Goal: Transaction & Acquisition: Purchase product/service

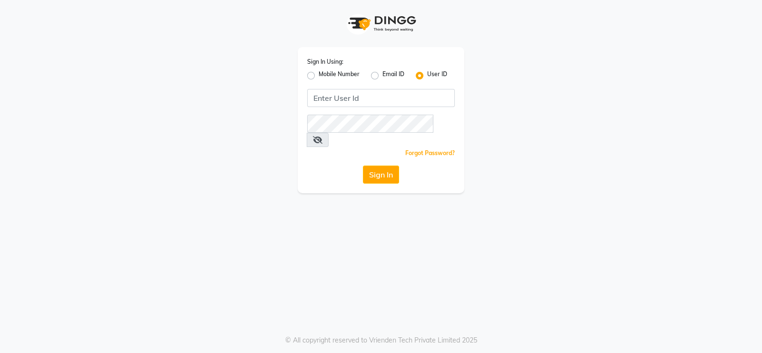
click at [319, 72] on label "Mobile Number" at bounding box center [339, 75] width 41 height 11
click at [319, 72] on input "Mobile Number" at bounding box center [322, 73] width 6 height 6
radio input "true"
radio input "false"
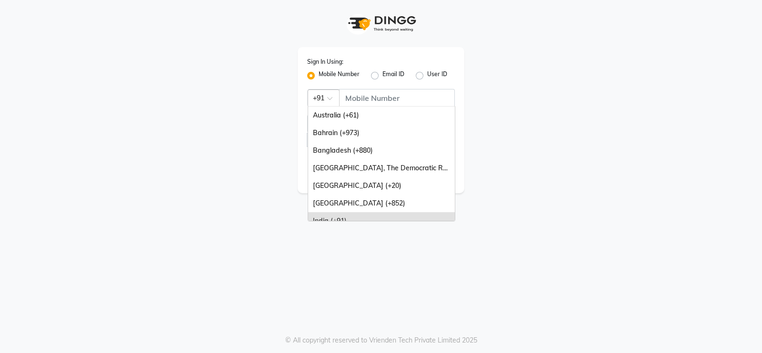
click at [329, 98] on span at bounding box center [333, 101] width 12 height 10
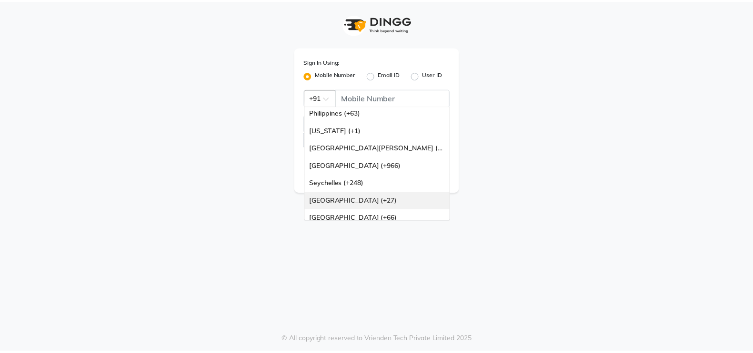
scroll to position [238, 0]
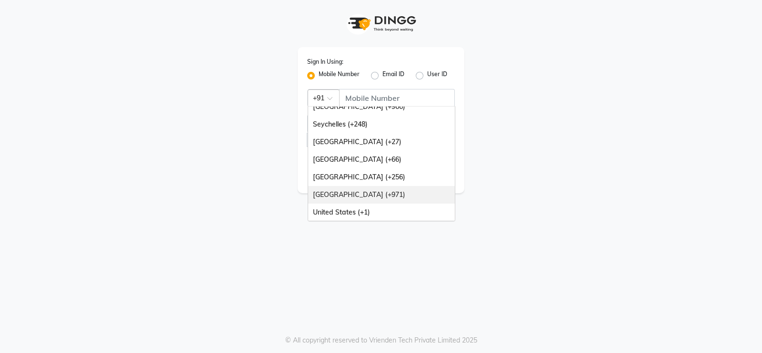
click at [376, 194] on div "[GEOGRAPHIC_DATA] (+971)" at bounding box center [381, 195] width 147 height 18
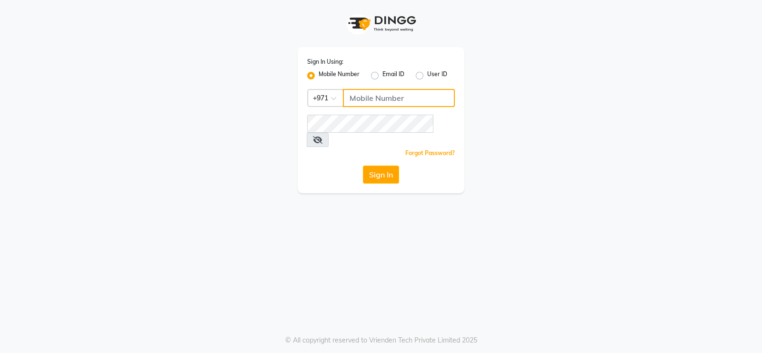
click at [392, 96] on input "Username" at bounding box center [399, 98] width 112 height 18
type input "581938073"
click at [374, 166] on button "Sign In" at bounding box center [381, 175] width 36 height 18
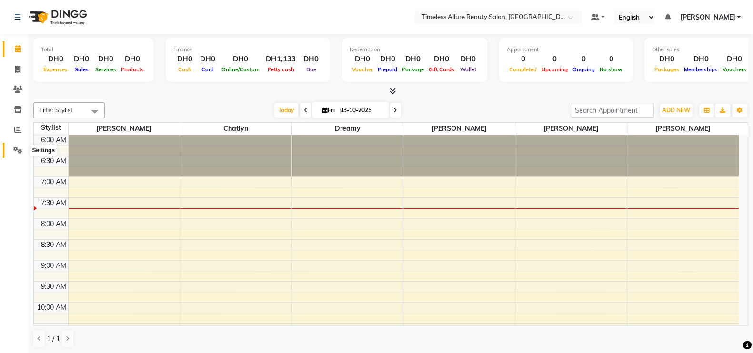
click at [15, 149] on icon at bounding box center [17, 150] width 9 height 7
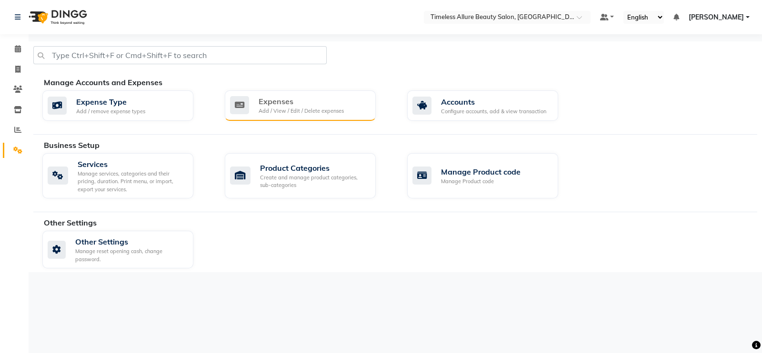
click at [275, 106] on div "Expenses" at bounding box center [301, 101] width 85 height 11
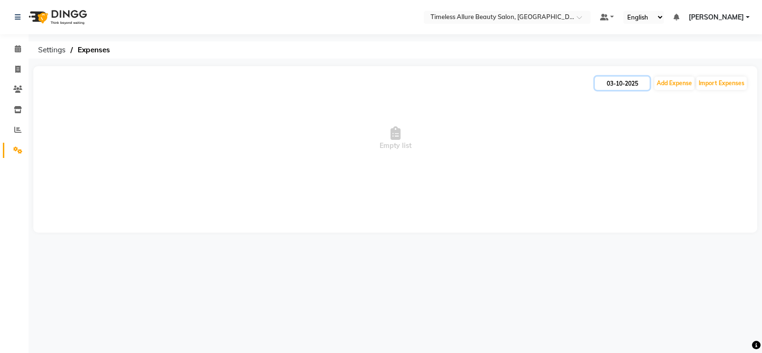
click at [625, 84] on input "03-10-2025" at bounding box center [622, 83] width 55 height 13
select select "10"
select select "2025"
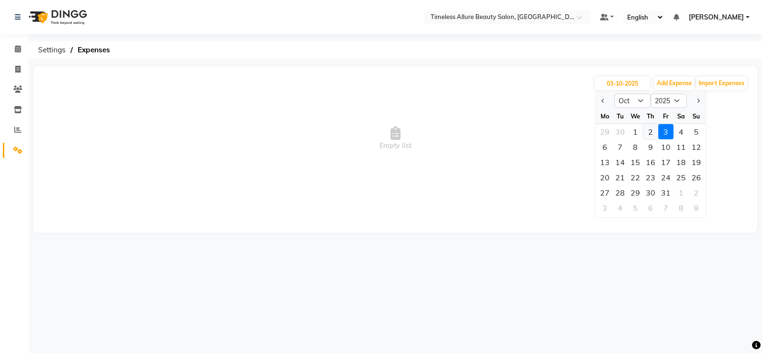
click at [650, 130] on div "2" at bounding box center [650, 131] width 15 height 15
type input "02-10-2025"
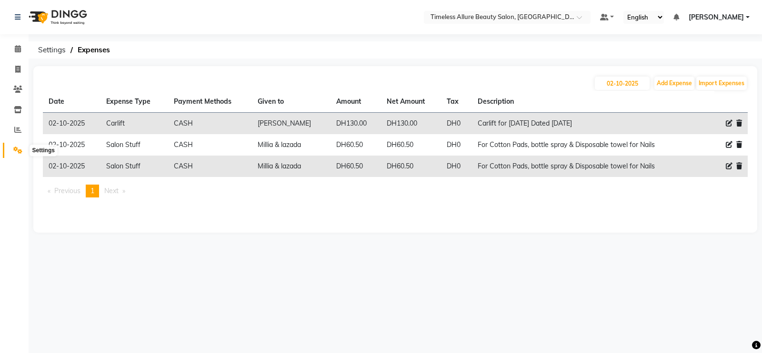
click at [16, 151] on icon at bounding box center [17, 150] width 9 height 7
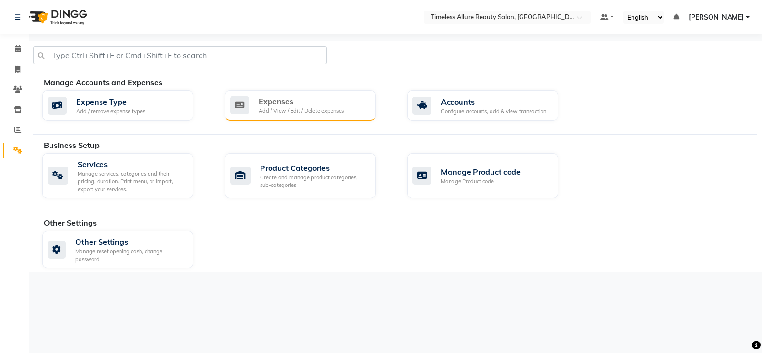
click at [309, 110] on div "Add / View / Edit / Delete expenses" at bounding box center [301, 111] width 85 height 8
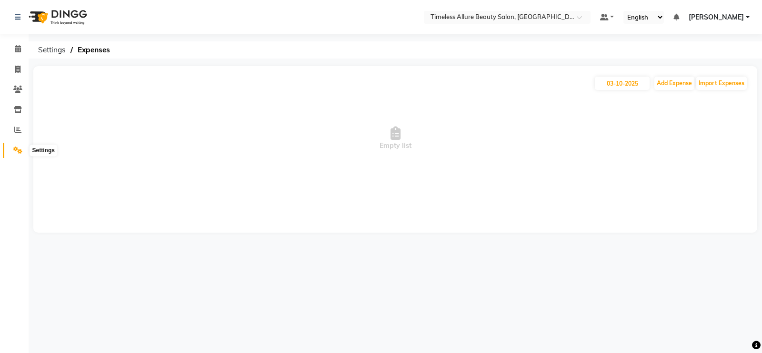
click at [17, 151] on icon at bounding box center [17, 150] width 9 height 7
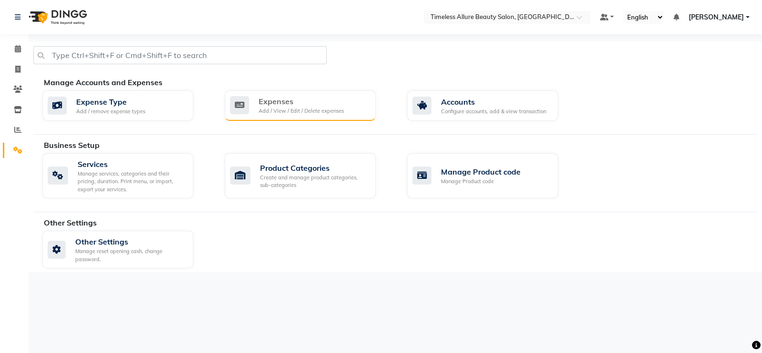
click at [295, 104] on div "Expenses" at bounding box center [301, 101] width 85 height 11
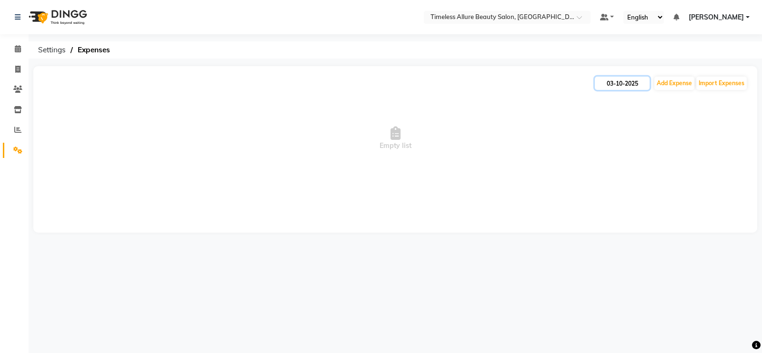
click at [617, 83] on input "03-10-2025" at bounding box center [622, 83] width 55 height 13
select select "10"
select select "2025"
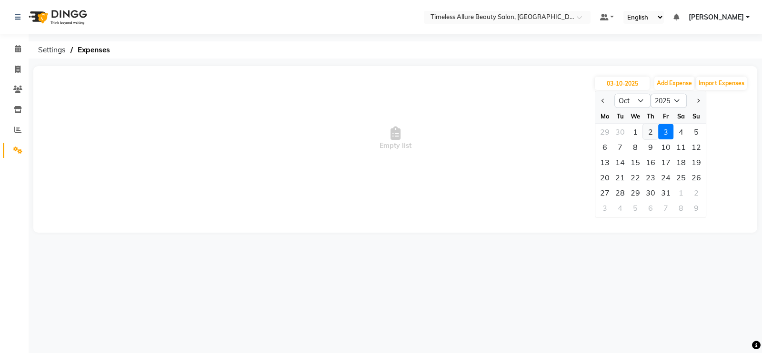
click at [648, 132] on div "2" at bounding box center [650, 131] width 15 height 15
type input "02-10-2025"
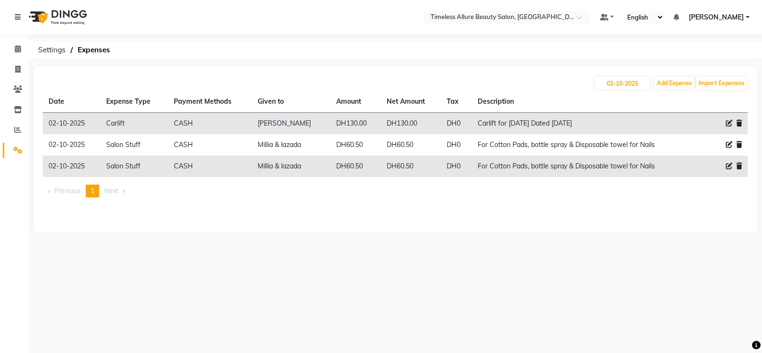
click at [740, 168] on icon at bounding box center [739, 166] width 6 height 7
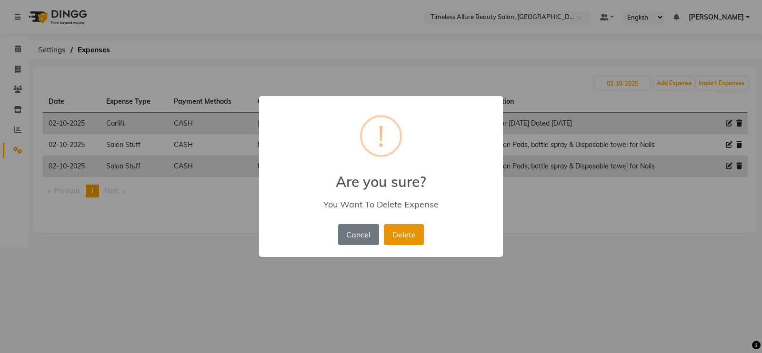
click at [408, 234] on button "Delete" at bounding box center [404, 234] width 40 height 21
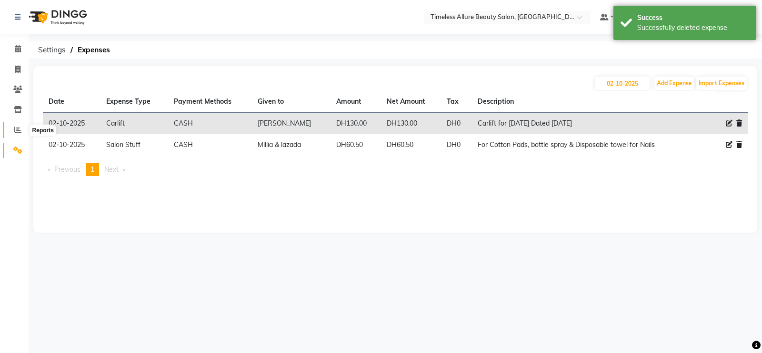
click at [15, 131] on icon at bounding box center [17, 129] width 7 height 7
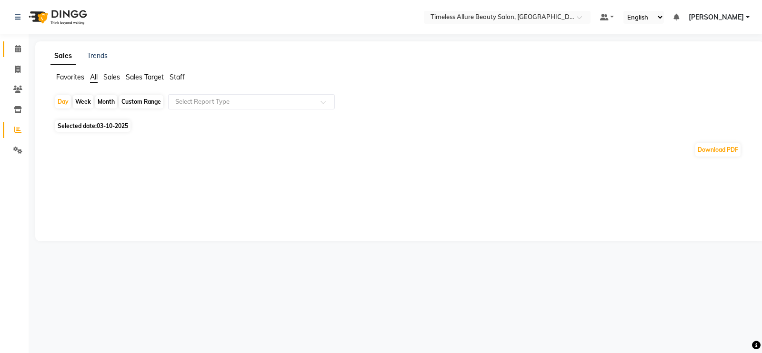
click at [23, 50] on span at bounding box center [18, 49] width 17 height 11
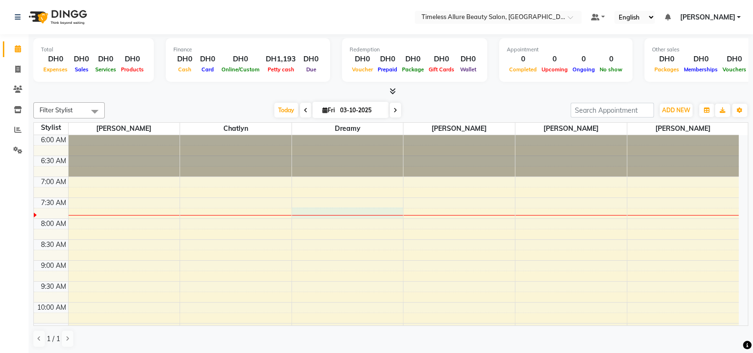
click at [370, 215] on div at bounding box center [347, 215] width 111 height 0
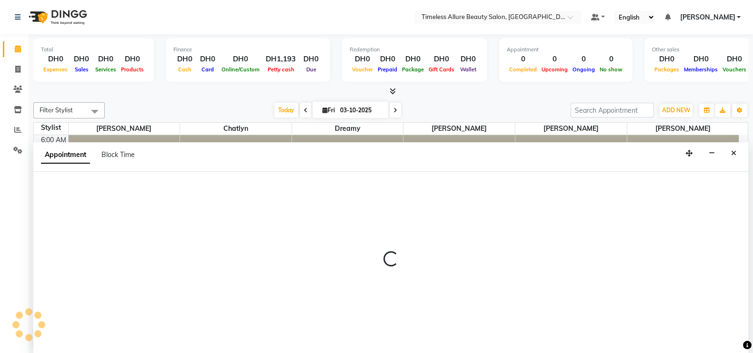
scroll to position [0, 0]
select select "61545"
select select "465"
select select "tentative"
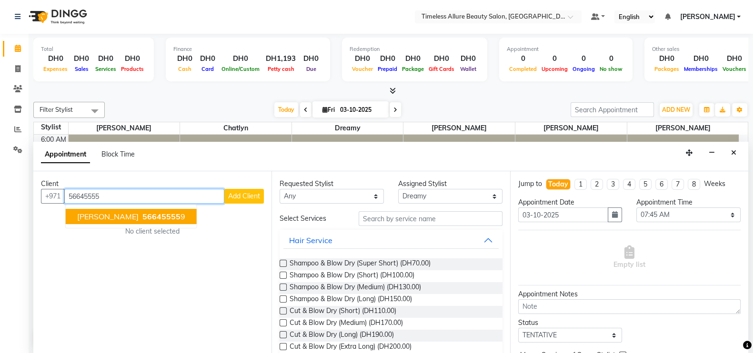
click at [141, 219] on ngb-highlight "56645555 9" at bounding box center [163, 217] width 45 height 10
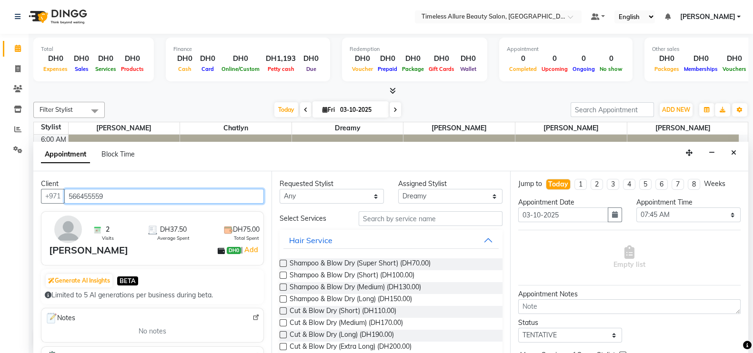
type input "566455559"
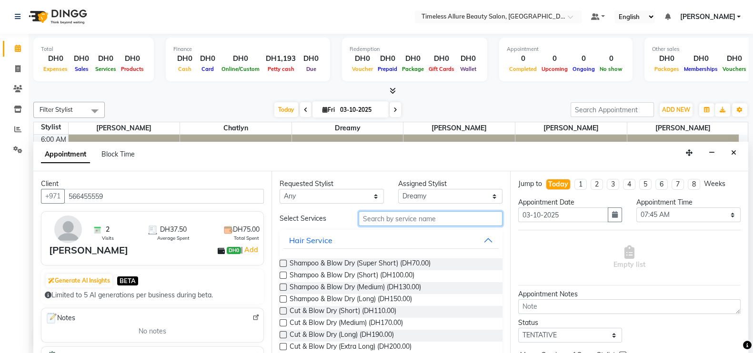
click at [453, 219] on input "text" at bounding box center [431, 218] width 144 height 15
click at [392, 218] on input "text" at bounding box center [431, 218] width 144 height 15
click at [386, 220] on input "text" at bounding box center [431, 218] width 144 height 15
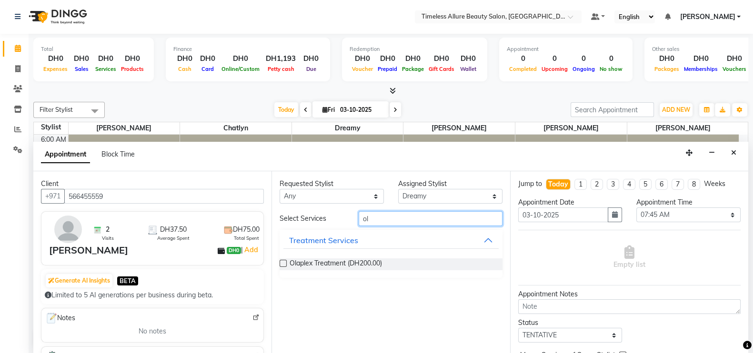
type input "o"
type input "alo"
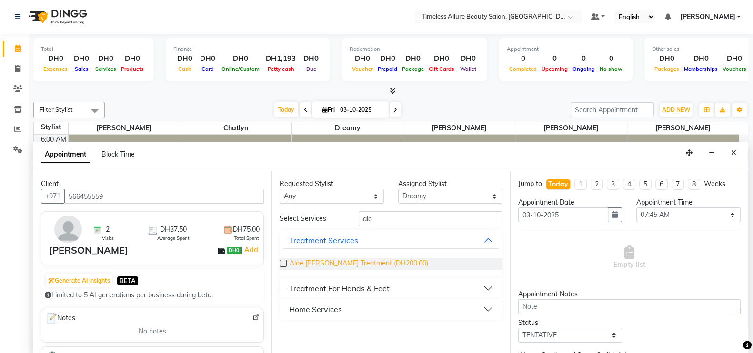
click at [344, 261] on span "Aloe [PERSON_NAME] Treatment (DH200.00)" at bounding box center [359, 265] width 139 height 12
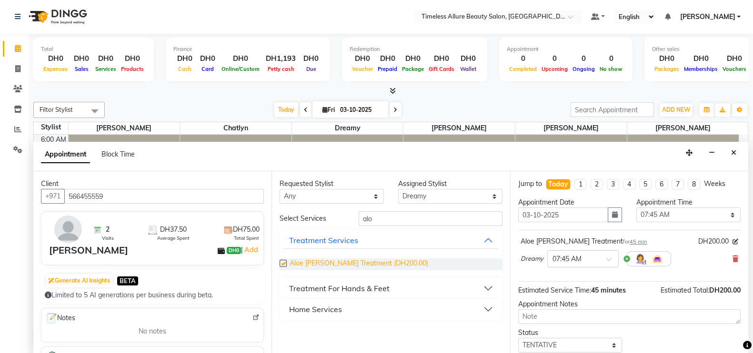
checkbox input "false"
click at [607, 257] on span at bounding box center [612, 262] width 12 height 10
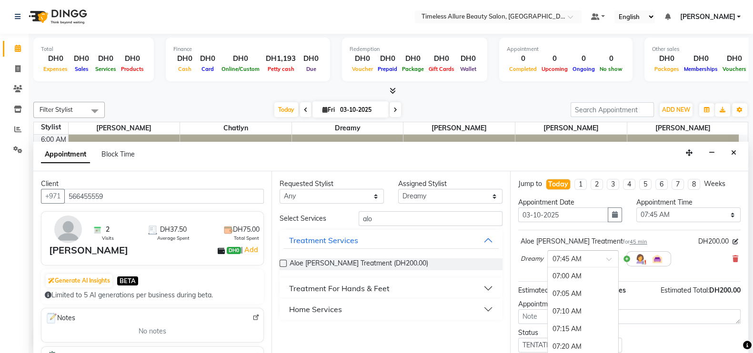
scroll to position [159, 0]
click at [582, 324] on div "08:00 AM" at bounding box center [583, 330] width 70 height 18
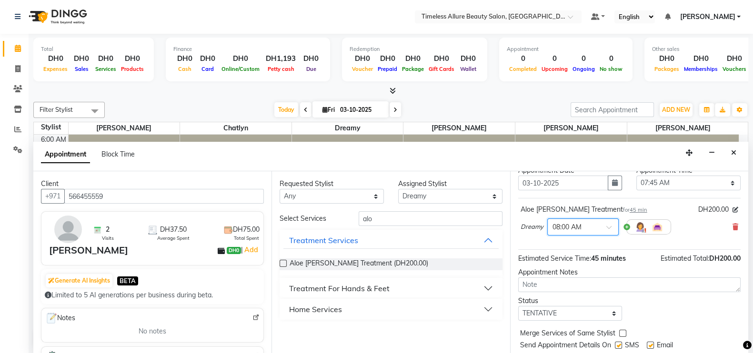
scroll to position [58, 0]
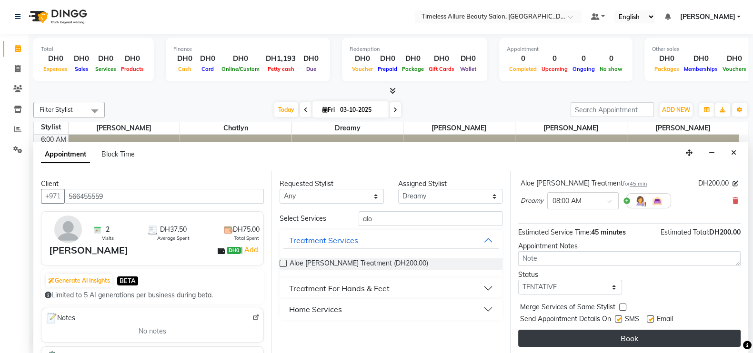
click at [638, 334] on button "Book" at bounding box center [629, 338] width 222 height 17
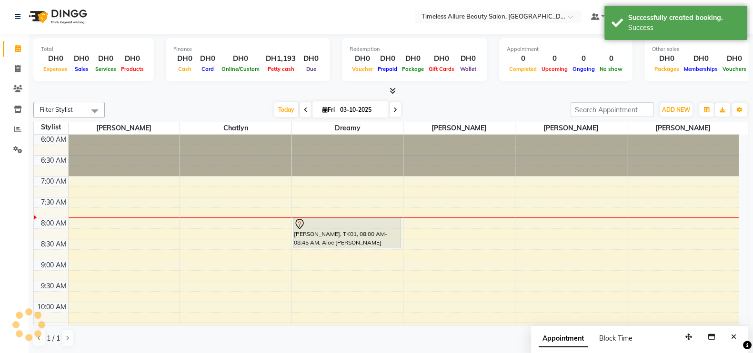
scroll to position [0, 0]
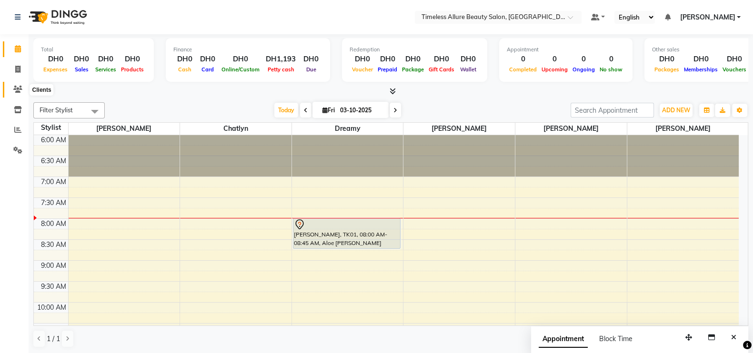
click at [17, 88] on icon at bounding box center [17, 89] width 9 height 7
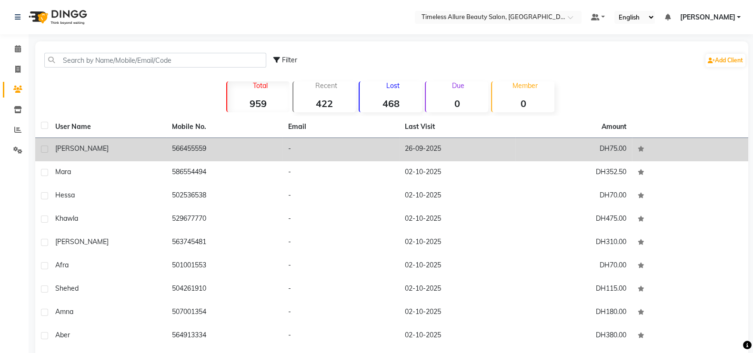
click at [413, 149] on td "26-09-2025" at bounding box center [457, 149] width 117 height 23
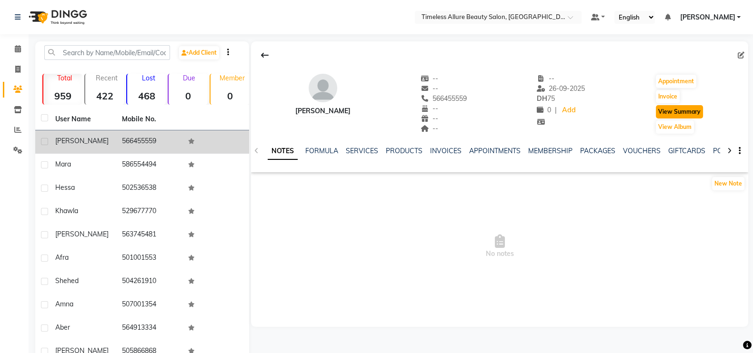
click at [688, 111] on button "View Summary" at bounding box center [679, 111] width 47 height 13
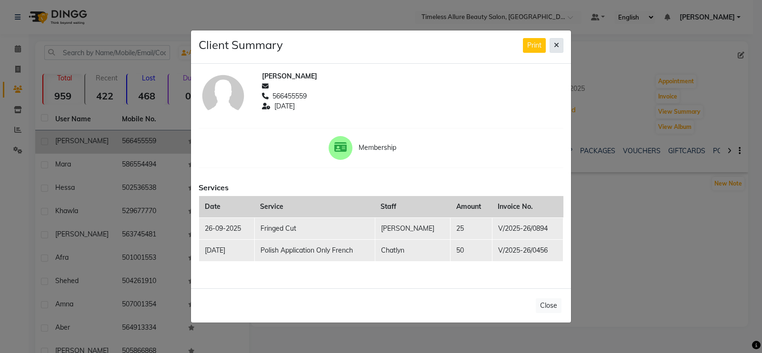
click at [557, 46] on icon at bounding box center [556, 45] width 5 height 7
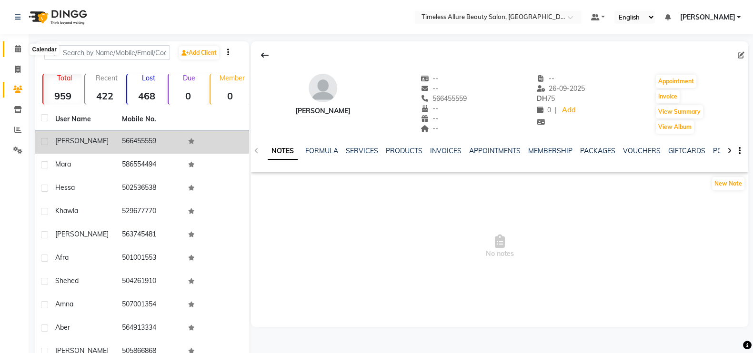
click at [16, 50] on icon at bounding box center [18, 48] width 6 height 7
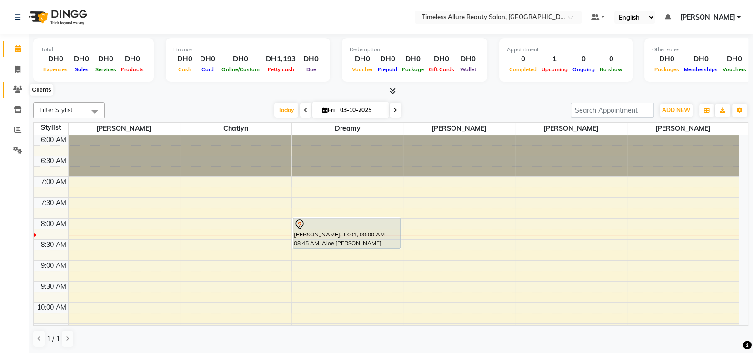
click at [18, 87] on icon at bounding box center [17, 89] width 9 height 7
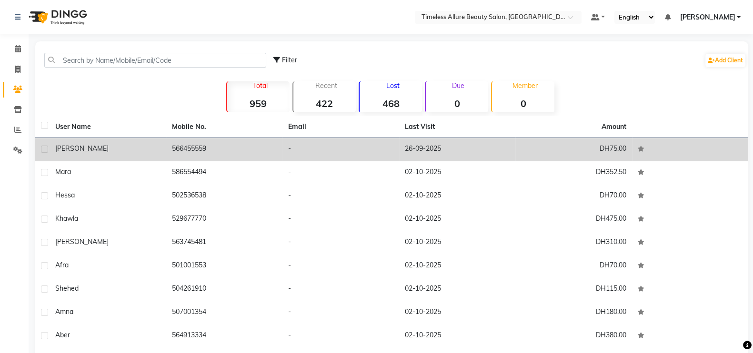
click at [417, 148] on td "26-09-2025" at bounding box center [457, 149] width 117 height 23
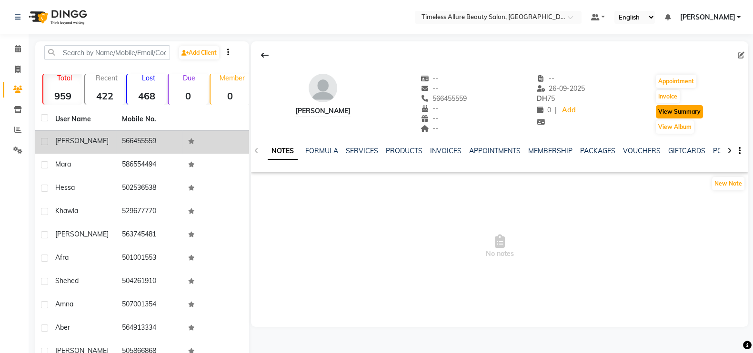
click at [674, 112] on button "View Summary" at bounding box center [679, 111] width 47 height 13
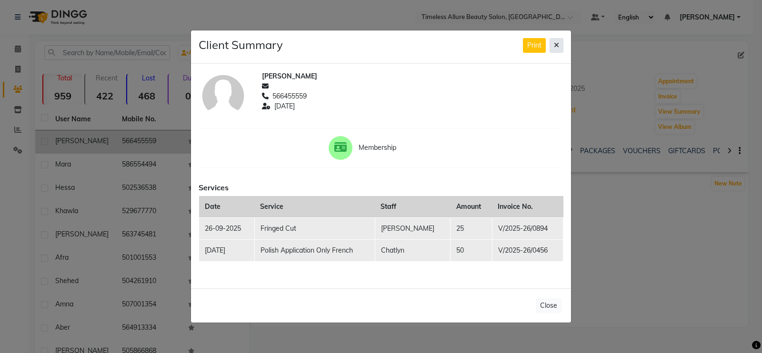
click at [553, 47] on button at bounding box center [557, 45] width 14 height 15
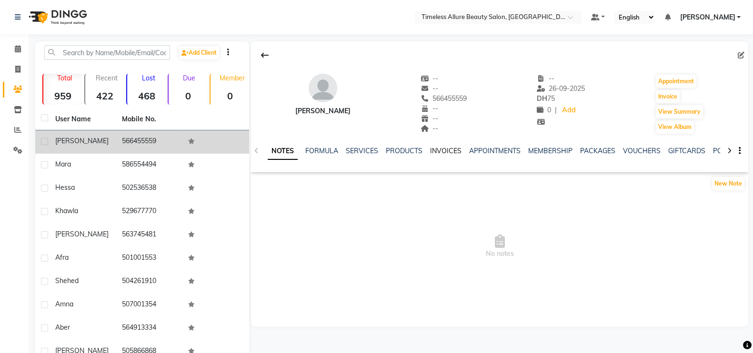
click at [447, 150] on link "INVOICES" at bounding box center [445, 151] width 31 height 9
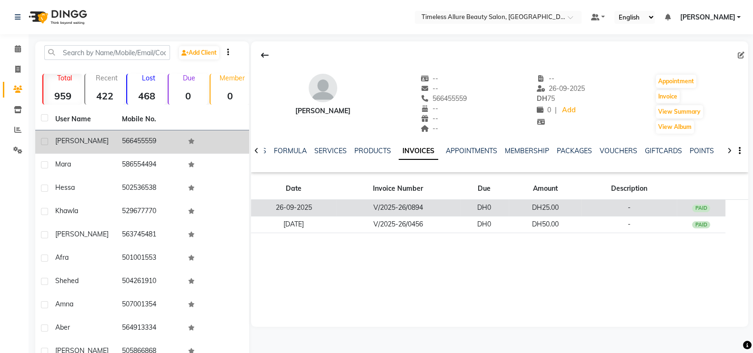
click at [426, 210] on td "V/2025-26/0894" at bounding box center [398, 208] width 124 height 17
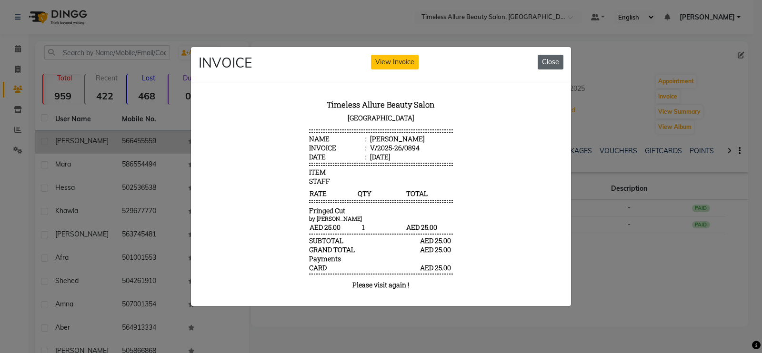
click at [552, 55] on button "Close" at bounding box center [551, 62] width 26 height 15
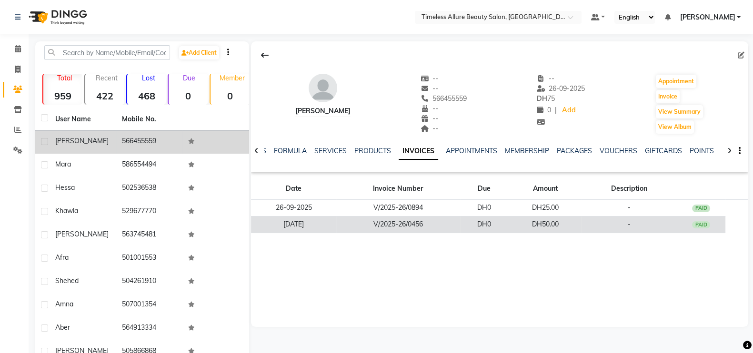
click at [432, 222] on td "V/2025-26/0456" at bounding box center [398, 224] width 124 height 17
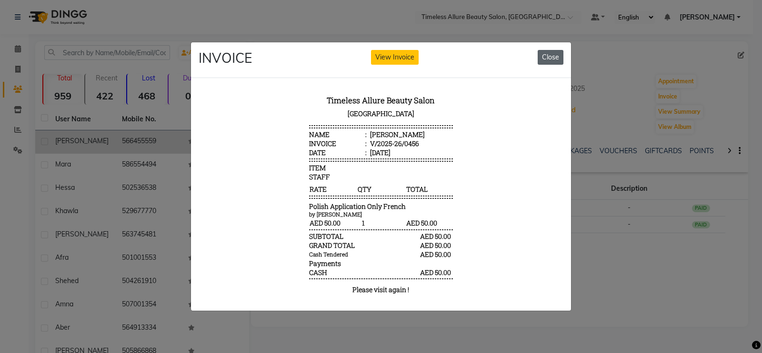
click at [551, 50] on button "Close" at bounding box center [551, 57] width 26 height 15
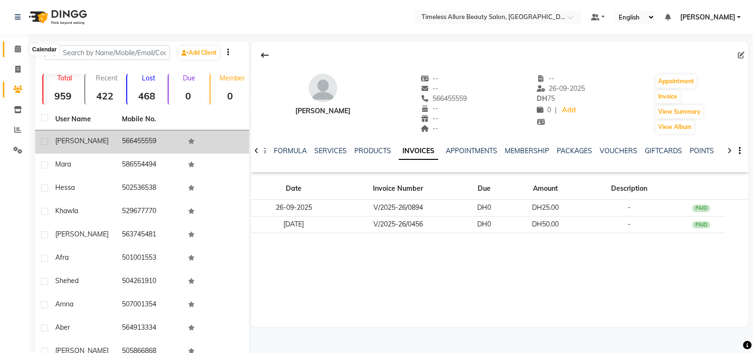
click at [15, 50] on icon at bounding box center [18, 48] width 6 height 7
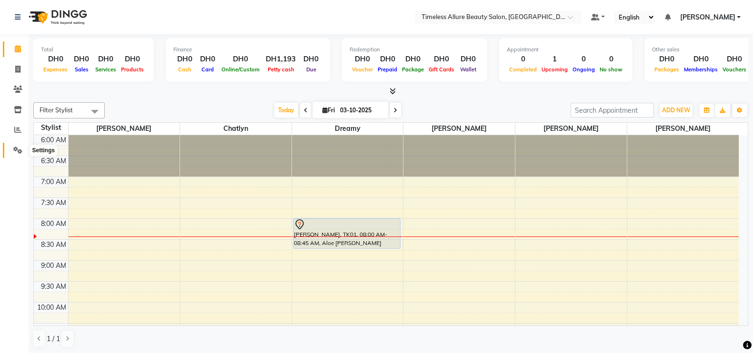
click at [18, 152] on icon at bounding box center [17, 150] width 9 height 7
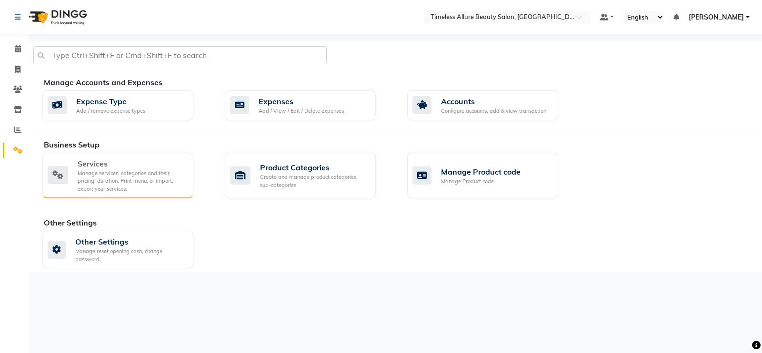
click at [103, 183] on div "Manage services, categories and their pricing, duration. Print menu, or import,…" at bounding box center [132, 182] width 108 height 24
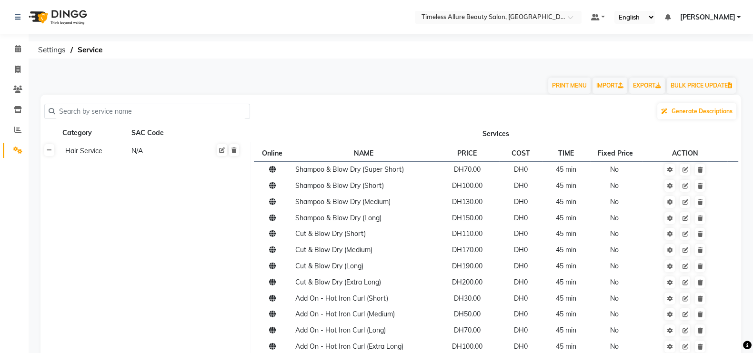
click at [50, 152] on icon at bounding box center [49, 151] width 5 height 6
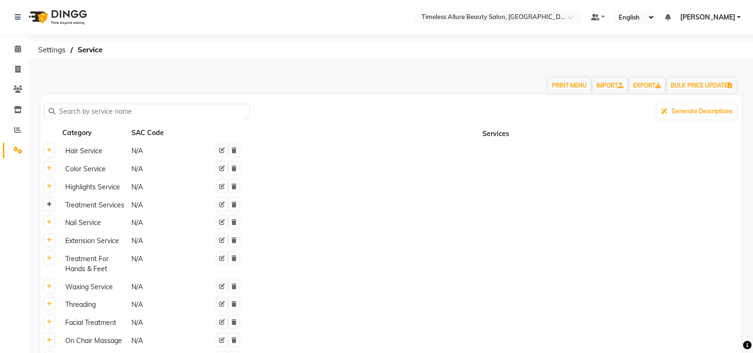
click at [50, 205] on icon at bounding box center [49, 205] width 5 height 6
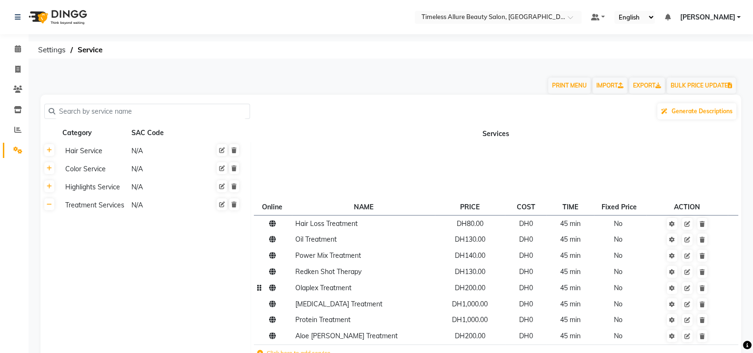
scroll to position [59, 0]
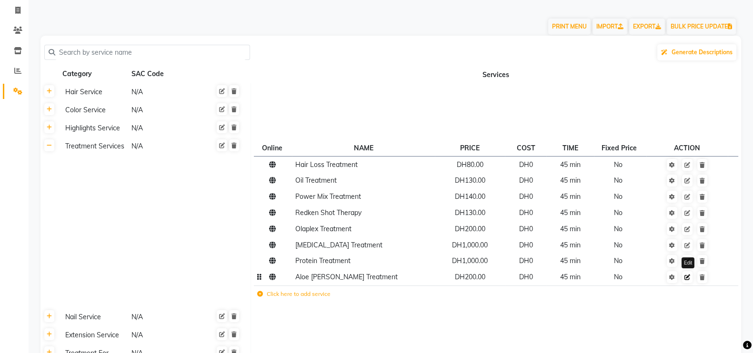
click at [688, 281] on icon at bounding box center [687, 278] width 6 height 6
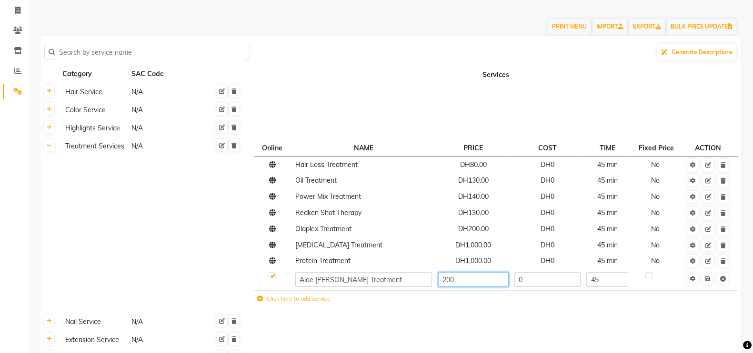
click at [465, 281] on input "200" at bounding box center [473, 279] width 70 height 15
type input "220"
click at [710, 278] on td "Save" at bounding box center [707, 280] width 49 height 21
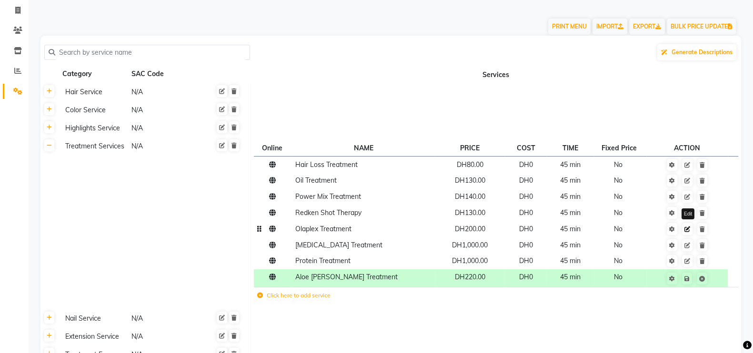
click at [690, 233] on link at bounding box center [687, 229] width 10 height 12
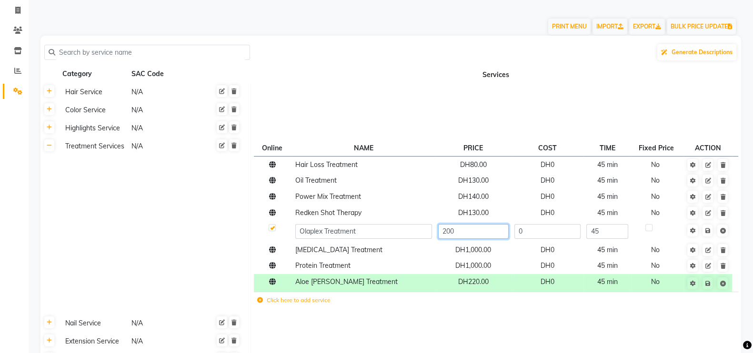
click at [481, 231] on input "200" at bounding box center [473, 231] width 70 height 15
type input "220"
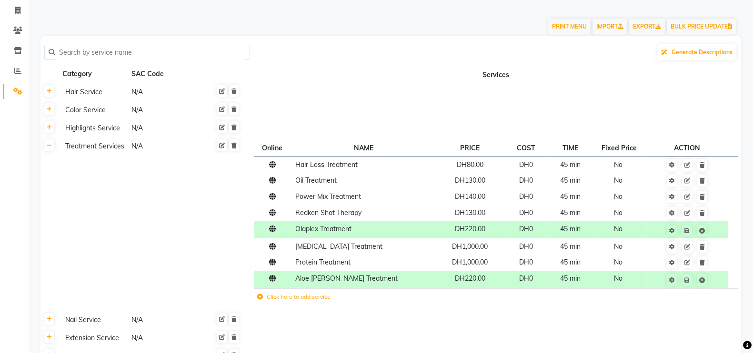
click at [668, 325] on td at bounding box center [496, 321] width 491 height 18
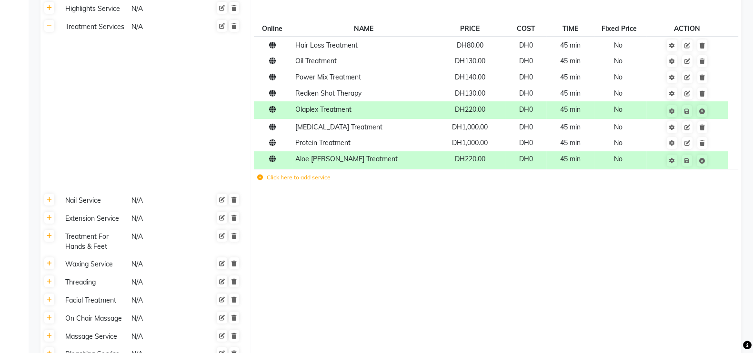
scroll to position [317, 0]
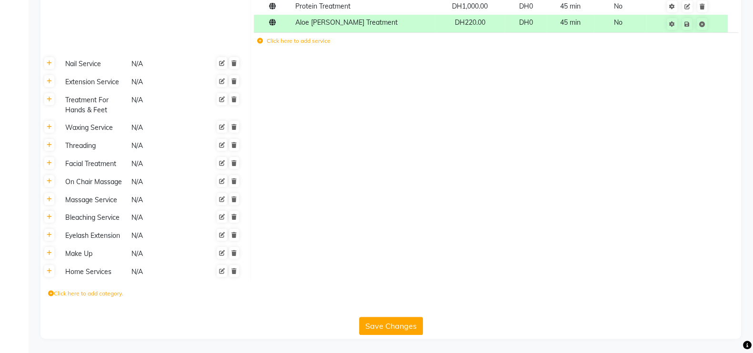
click at [402, 325] on button "Save Changes" at bounding box center [391, 326] width 64 height 18
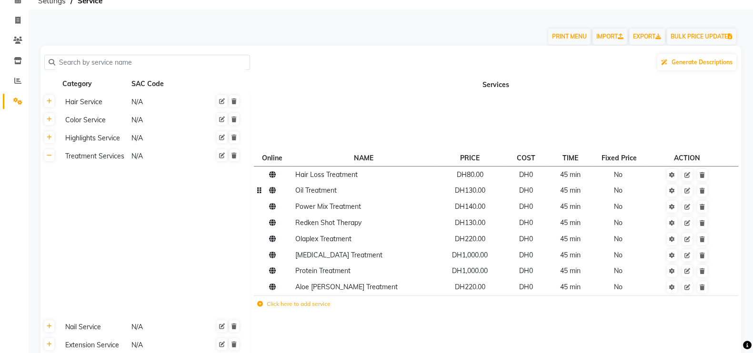
scroll to position [17, 0]
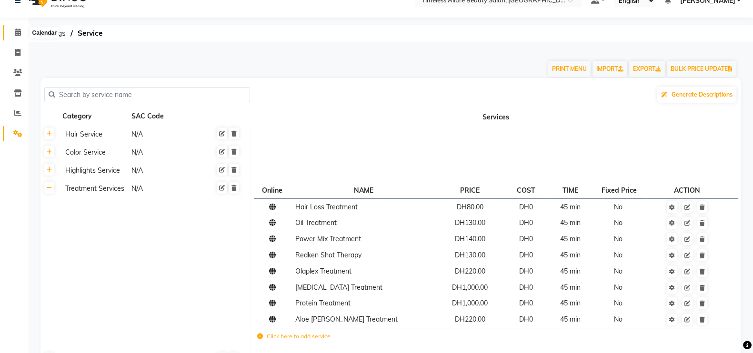
click at [19, 32] on icon at bounding box center [18, 32] width 6 height 7
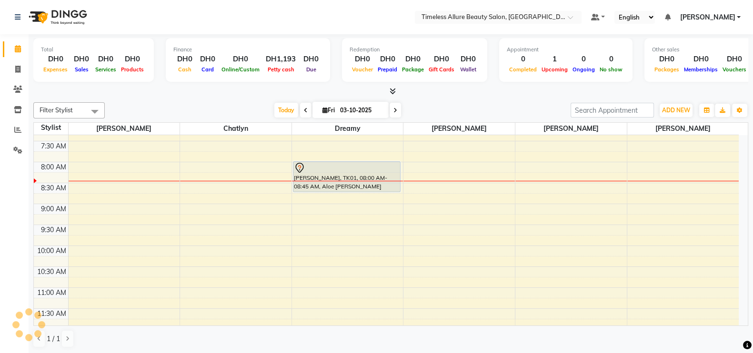
scroll to position [58, 0]
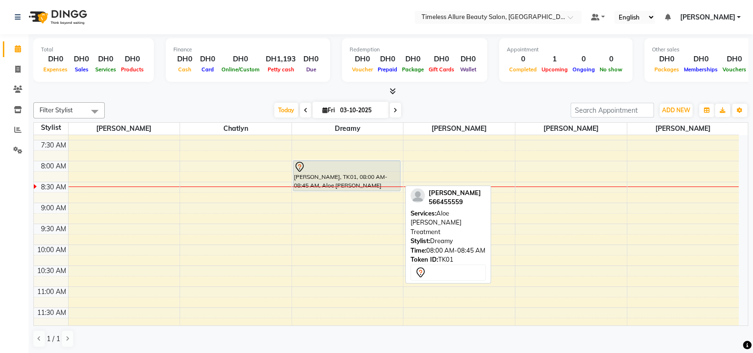
click at [362, 173] on div "[PERSON_NAME], TK01, 08:00 AM-08:45 AM, Aloe [PERSON_NAME] Treatment" at bounding box center [346, 176] width 107 height 30
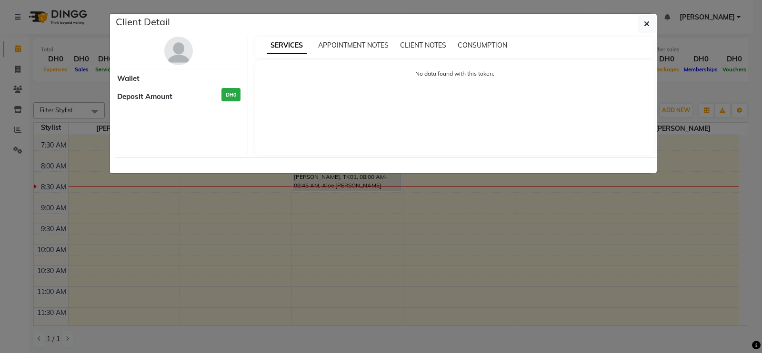
select select "7"
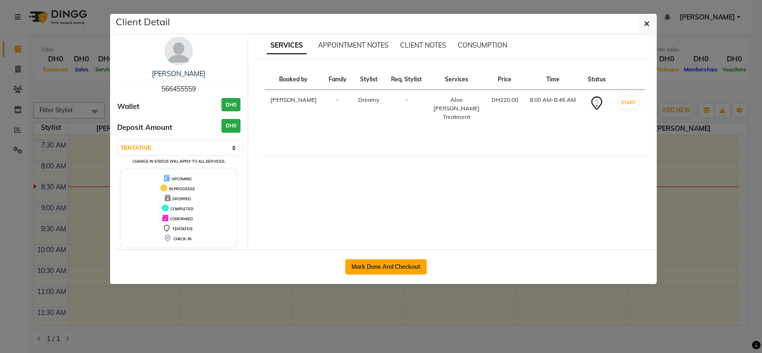
click at [381, 261] on button "Mark Done And Checkout" at bounding box center [385, 267] width 81 height 15
select select "7126"
select select "service"
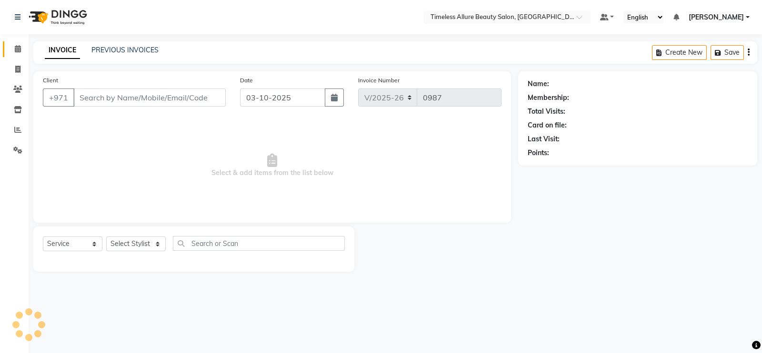
type input "566455559"
select select "61545"
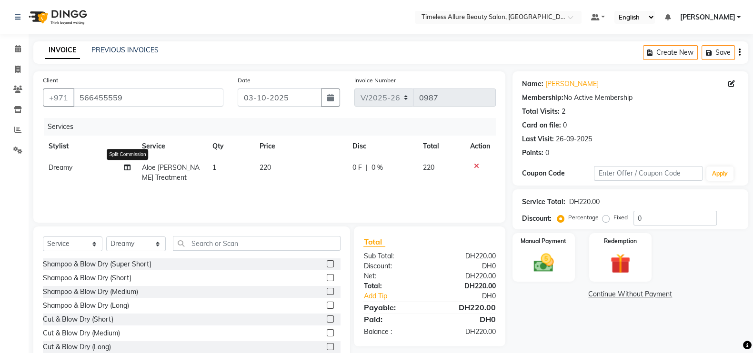
click at [125, 170] on icon at bounding box center [127, 167] width 7 height 7
select select "61545"
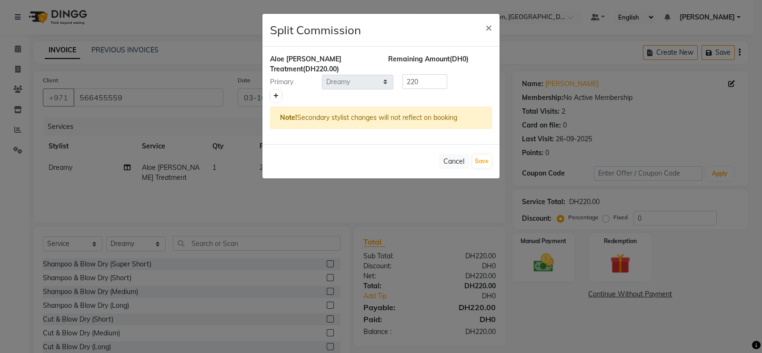
click at [277, 93] on icon at bounding box center [275, 96] width 5 height 6
type input "110"
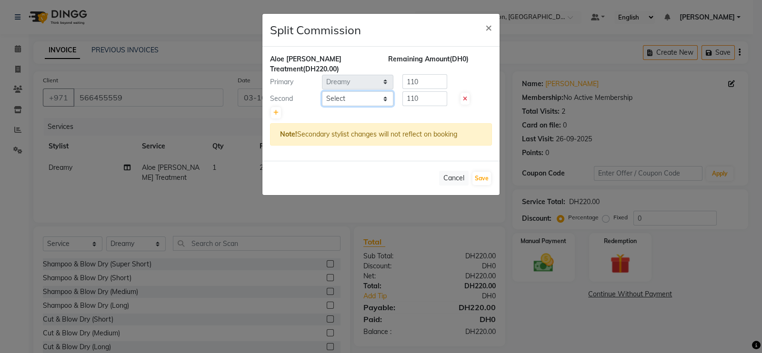
click at [385, 91] on select "Select [PERSON_NAME] Dreamy [PERSON_NAME] [PERSON_NAME] Mairine [PERSON_NAME] O…" at bounding box center [357, 98] width 71 height 15
select select "89473"
click at [322, 91] on select "Select [PERSON_NAME] Dreamy [PERSON_NAME] [PERSON_NAME] Mairine [PERSON_NAME] O…" at bounding box center [357, 98] width 71 height 15
click at [441, 91] on input "110" at bounding box center [424, 98] width 45 height 15
type input "1"
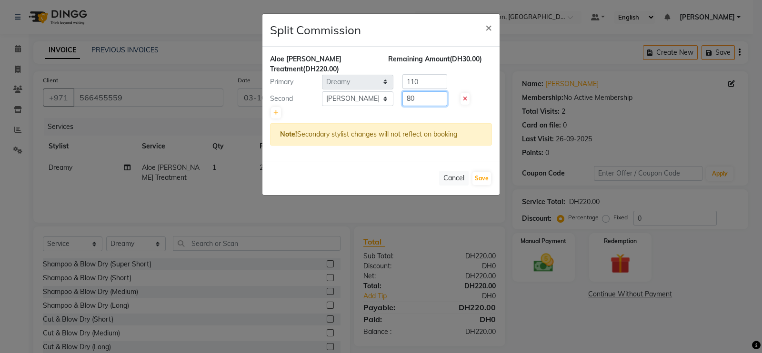
type input "80"
click at [432, 74] on input "110" at bounding box center [424, 81] width 45 height 15
type input "140"
click at [483, 172] on button "Save" at bounding box center [481, 178] width 19 height 13
select select "Select"
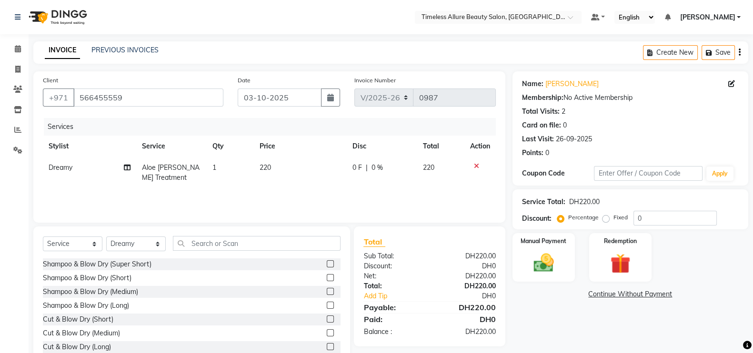
click at [358, 171] on span "0 F" at bounding box center [357, 168] width 10 height 10
select select "61545"
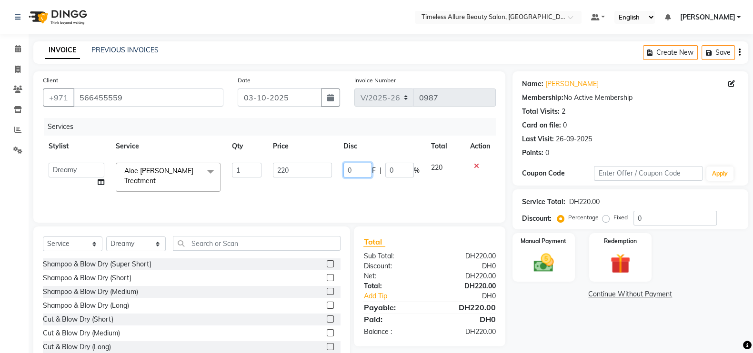
click at [362, 170] on input "0" at bounding box center [357, 170] width 29 height 15
type input "030"
click at [370, 193] on div "Services Stylist Service Qty Price Disc Total Action [PERSON_NAME] Dreamy [PERS…" at bounding box center [269, 165] width 453 height 95
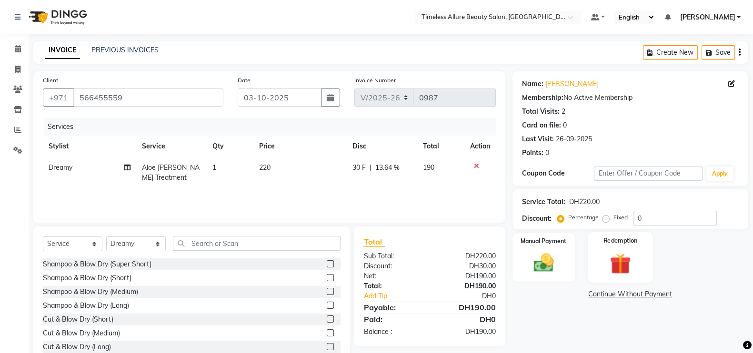
scroll to position [28, 0]
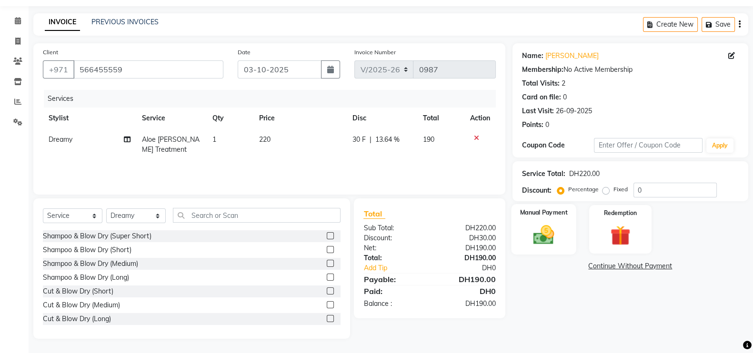
click at [557, 235] on img at bounding box center [544, 235] width 34 height 24
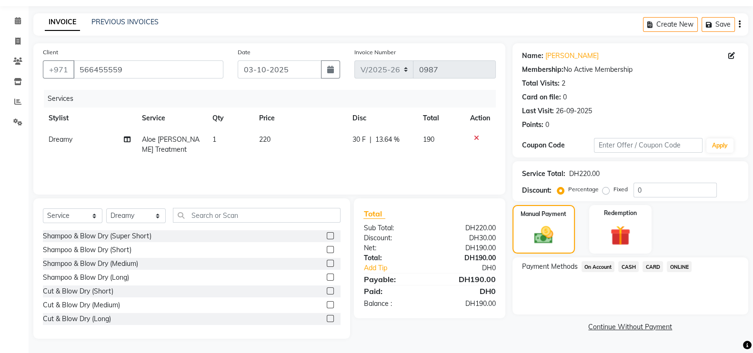
click at [630, 266] on span "CASH" at bounding box center [628, 266] width 20 height 11
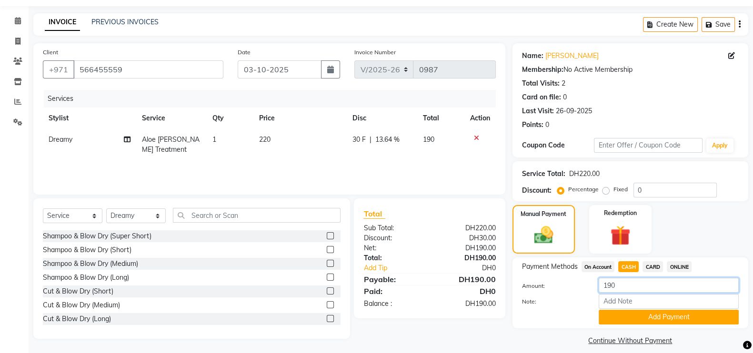
click at [634, 284] on input "190" at bounding box center [669, 285] width 140 height 15
type input "1"
type input "200"
click at [683, 313] on button "Add Payment" at bounding box center [669, 317] width 140 height 15
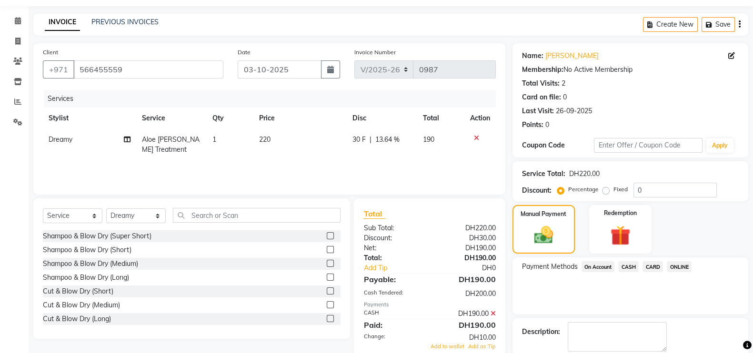
scroll to position [77, 0]
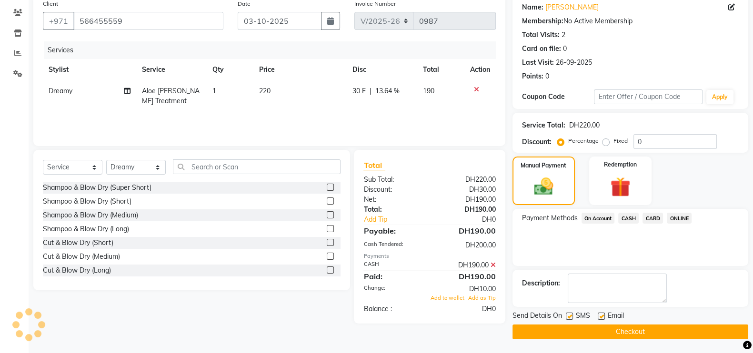
click at [635, 328] on button "Checkout" at bounding box center [631, 332] width 236 height 15
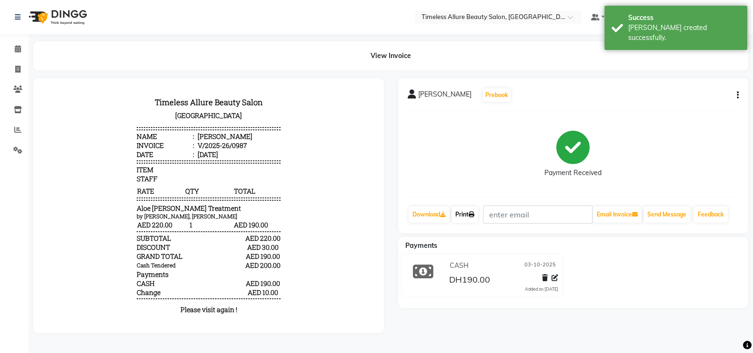
click at [467, 215] on link "Print" at bounding box center [465, 215] width 27 height 16
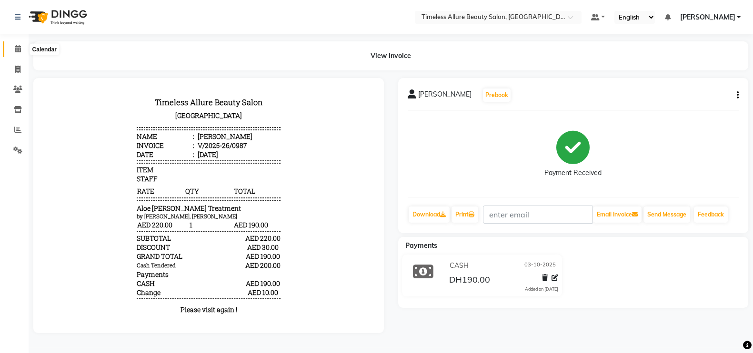
click at [20, 52] on icon at bounding box center [18, 48] width 6 height 7
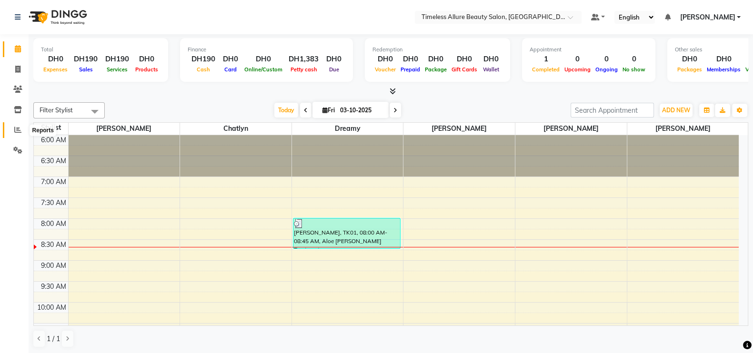
click at [17, 132] on icon at bounding box center [17, 129] width 7 height 7
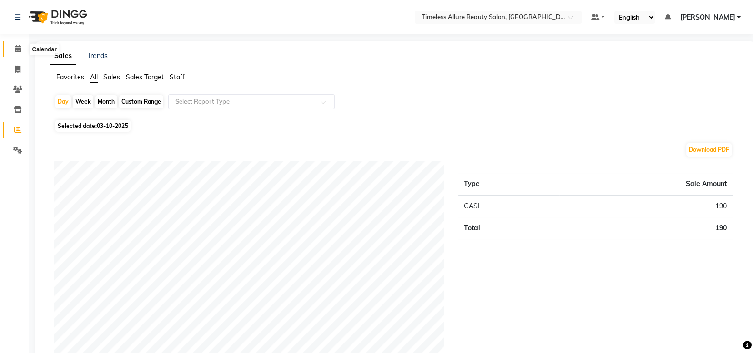
click at [20, 48] on icon at bounding box center [18, 48] width 6 height 7
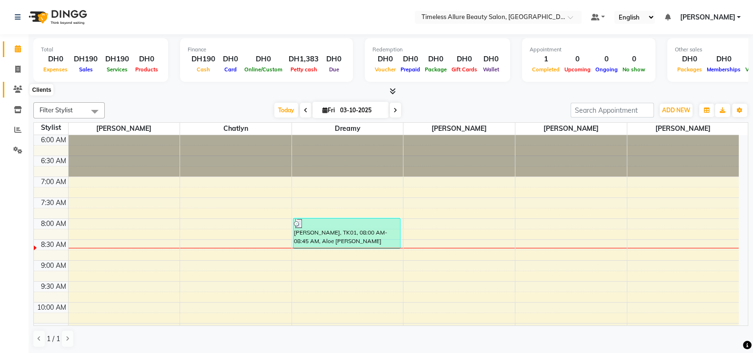
click at [16, 89] on icon at bounding box center [17, 89] width 9 height 7
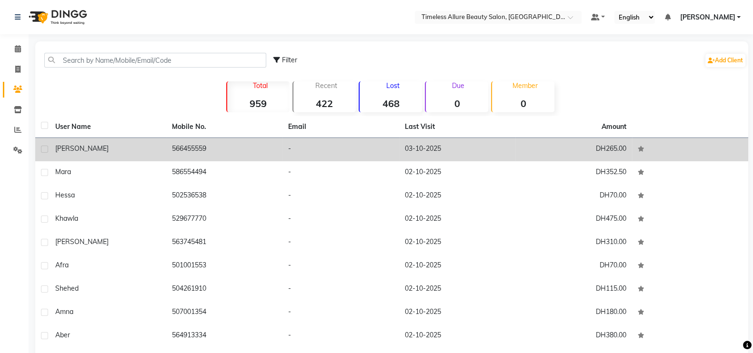
click at [317, 150] on td "-" at bounding box center [340, 149] width 117 height 23
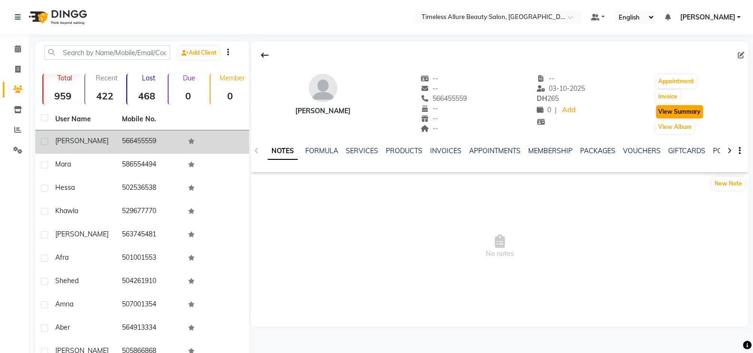
click at [683, 111] on button "View Summary" at bounding box center [679, 111] width 47 height 13
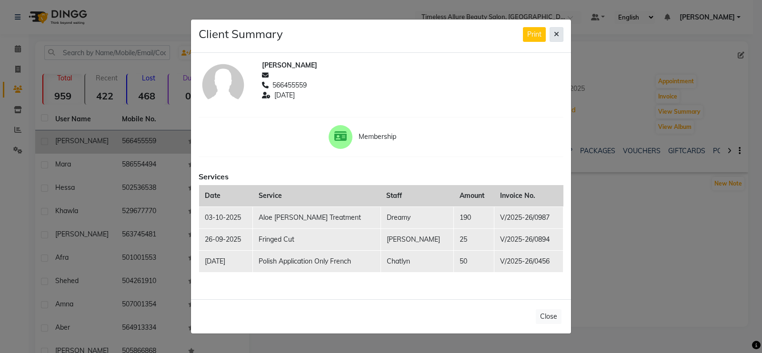
click at [558, 34] on icon at bounding box center [556, 34] width 5 height 7
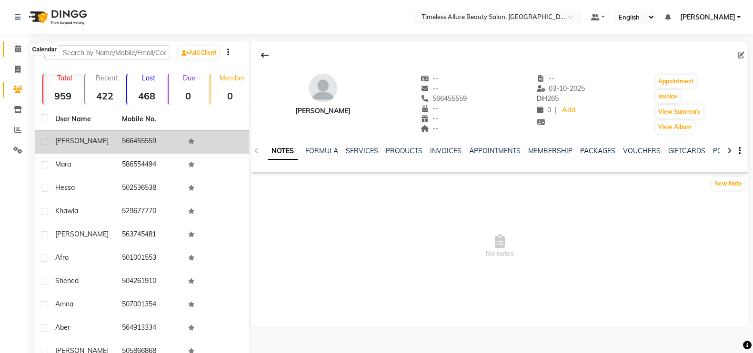
click at [19, 51] on icon at bounding box center [18, 48] width 6 height 7
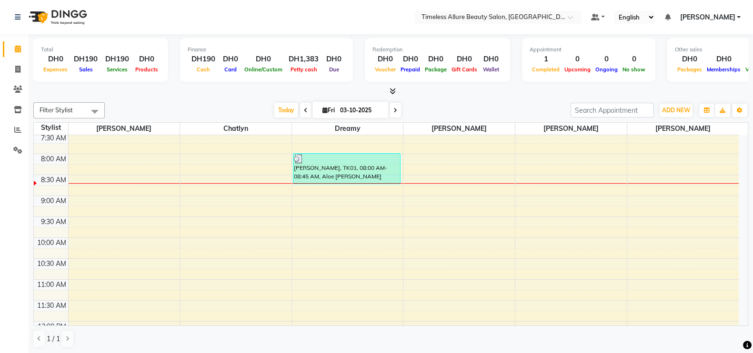
scroll to position [85, 0]
